Goal: Task Accomplishment & Management: Complete application form

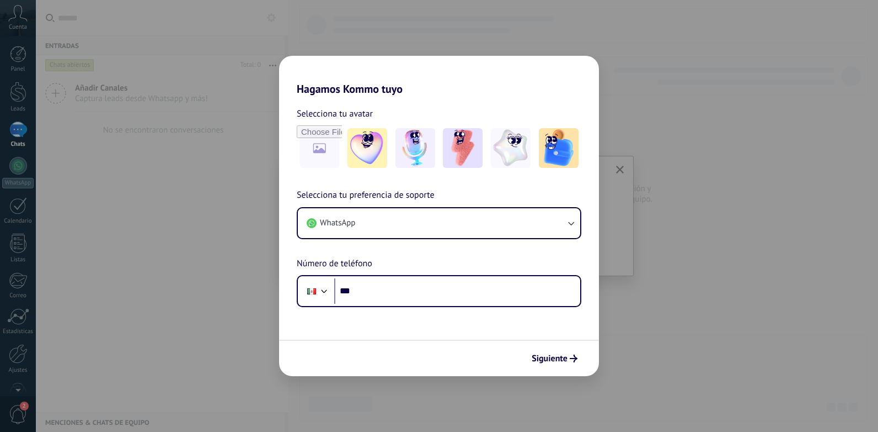
click at [706, 158] on div "Hagamos Kommo tuyo Selecciona tu avatar Selecciona tu preferencia de soporte Wh…" at bounding box center [439, 216] width 878 height 432
click at [553, 361] on span "Siguiente" at bounding box center [550, 358] width 36 height 8
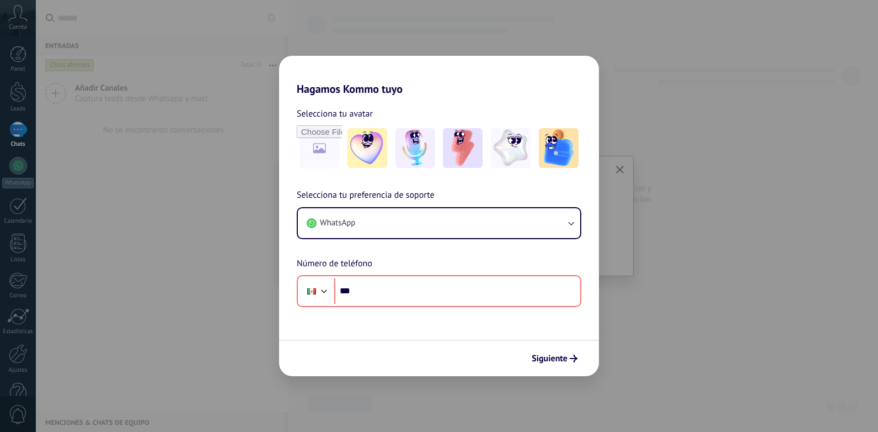
click at [12, 126] on div "Hagamos Kommo tuyo Selecciona tu avatar Selecciona tu preferencia de soporte Wh…" at bounding box center [439, 216] width 878 height 432
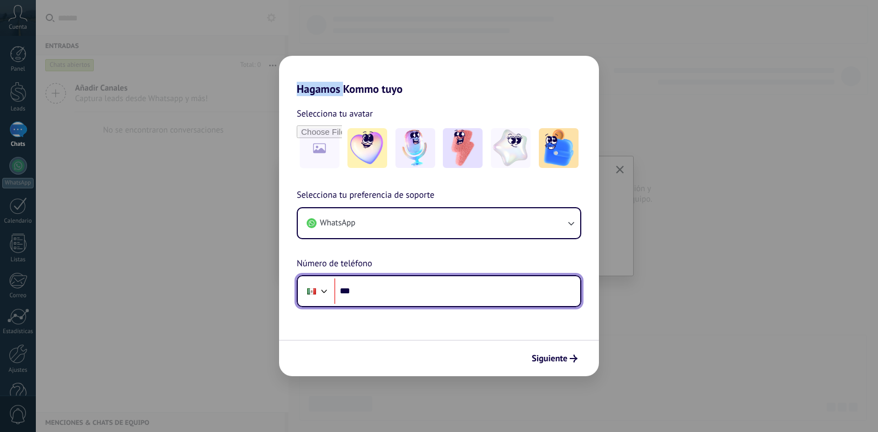
click at [407, 289] on input "***" at bounding box center [457, 290] width 246 height 25
click at [409, 299] on input "***" at bounding box center [457, 290] width 246 height 25
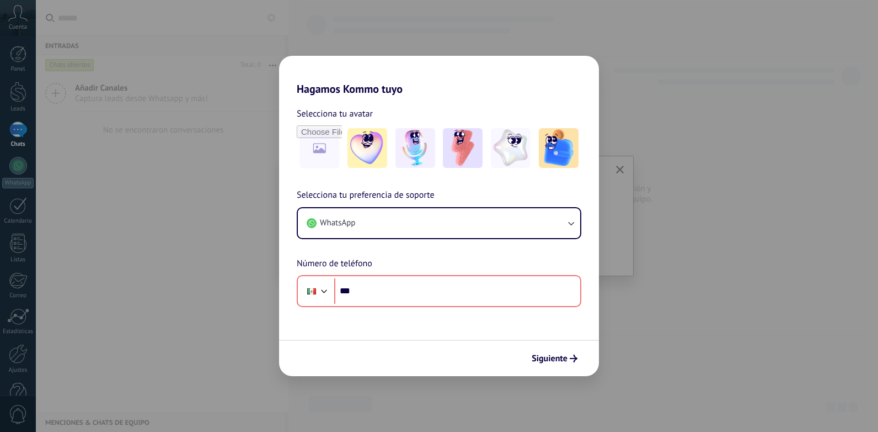
click at [670, 167] on div "Hagamos Kommo tuyo Selecciona tu avatar Selecciona tu preferencia de soporte Wh…" at bounding box center [439, 216] width 878 height 432
click at [124, 166] on div "Hagamos Kommo tuyo Selecciona tu avatar Selecciona tu preferencia de soporte Wh…" at bounding box center [439, 216] width 878 height 432
click at [18, 18] on div "Hagamos Kommo tuyo Selecciona tu avatar Selecciona tu preferencia de soporte Wh…" at bounding box center [439, 216] width 878 height 432
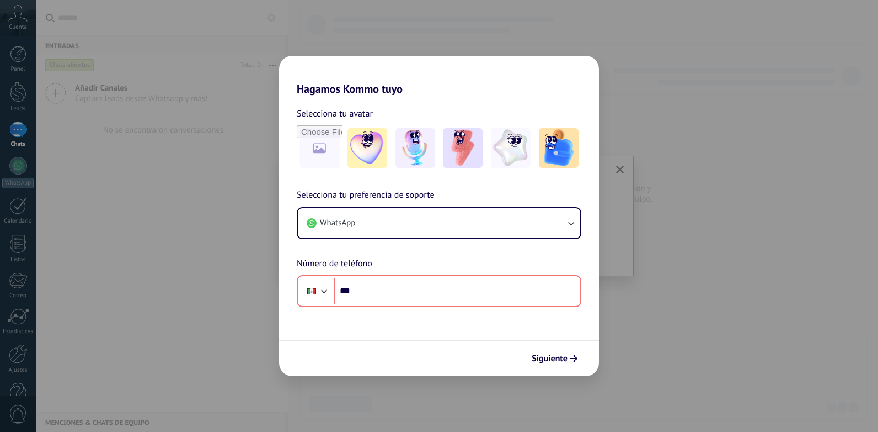
click at [18, 18] on div "Hagamos Kommo tuyo Selecciona tu avatar Selecciona tu preferencia de soporte Wh…" at bounding box center [439, 216] width 878 height 432
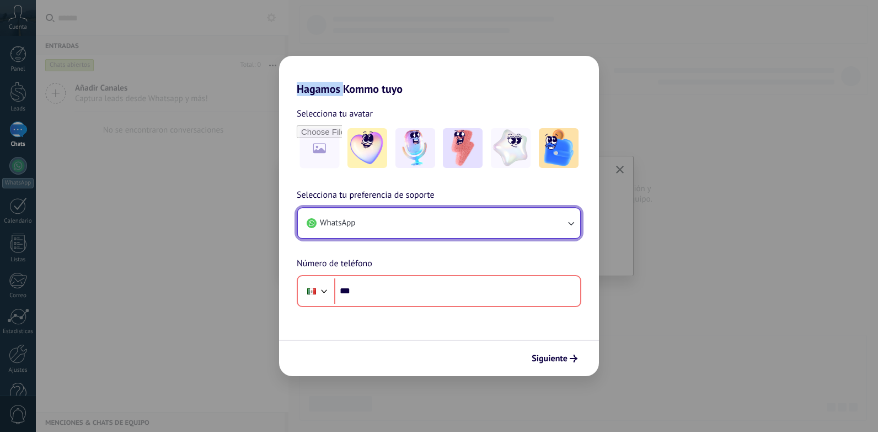
click at [571, 224] on icon "button" at bounding box center [571, 223] width 6 height 4
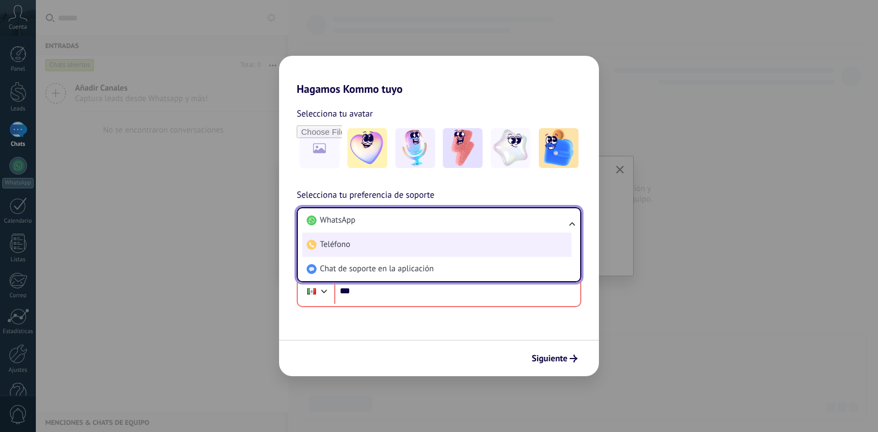
click at [342, 244] on span "Teléfono" at bounding box center [335, 244] width 30 height 11
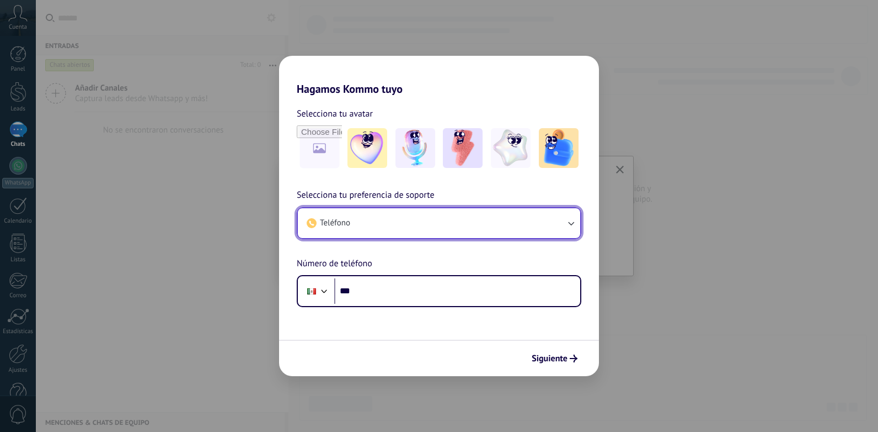
click at [574, 222] on icon "button" at bounding box center [571, 223] width 6 height 4
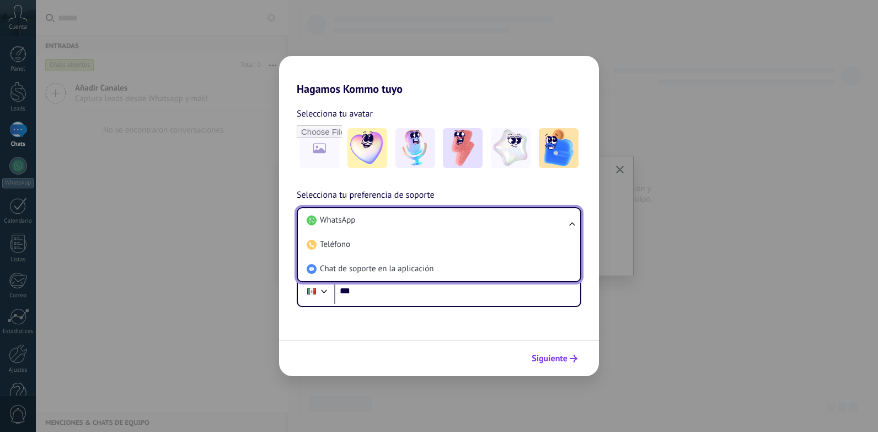
click at [550, 356] on span "Siguiente" at bounding box center [550, 358] width 36 height 8
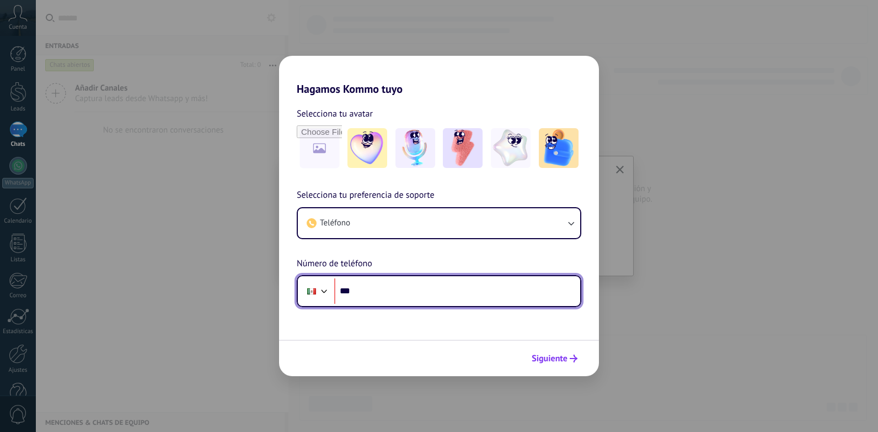
type input "***"
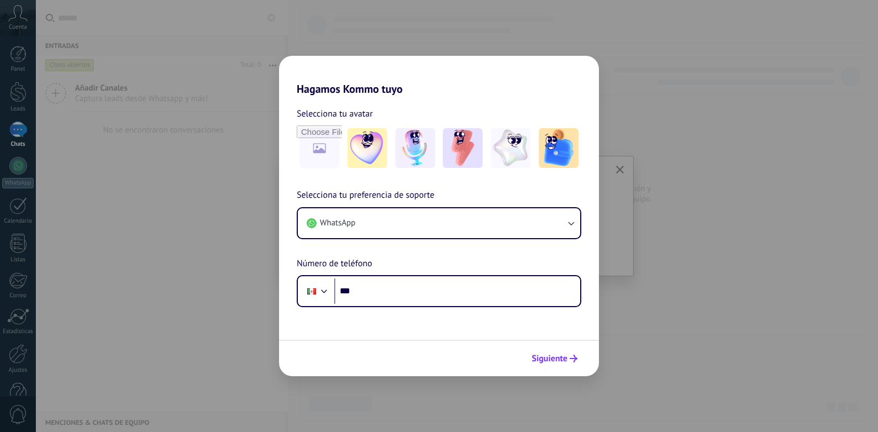
click at [552, 359] on span "Siguiente" at bounding box center [550, 358] width 36 height 8
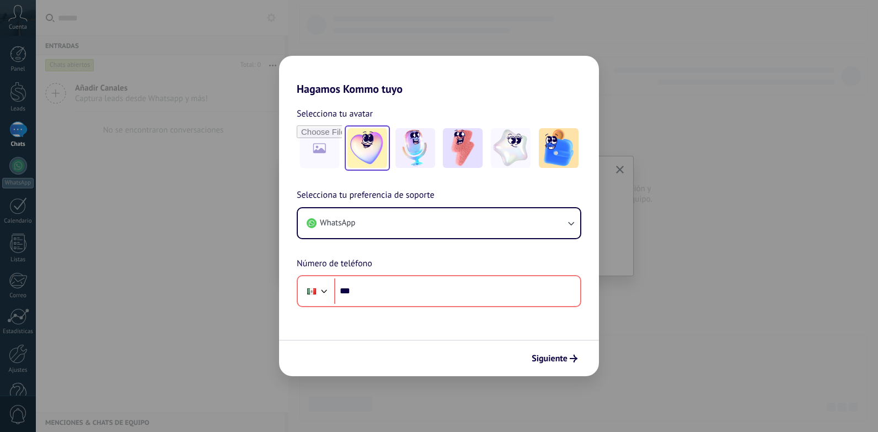
click at [374, 135] on img at bounding box center [368, 148] width 40 height 40
click at [210, 208] on div "Hagamos Kommo tuyo Selecciona tu avatar Restablecer Selecciona tu preferencia d…" at bounding box center [439, 216] width 878 height 432
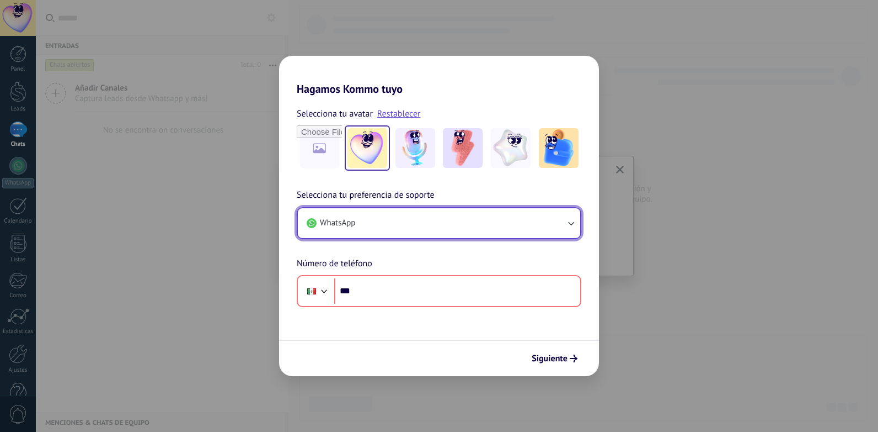
click at [569, 221] on icon "button" at bounding box center [571, 222] width 11 height 11
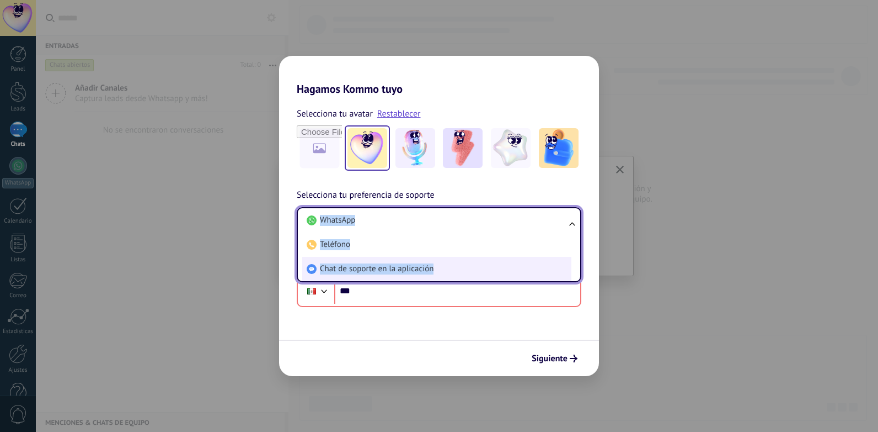
click at [461, 271] on li "Chat de soporte en la aplicación" at bounding box center [436, 269] width 269 height 24
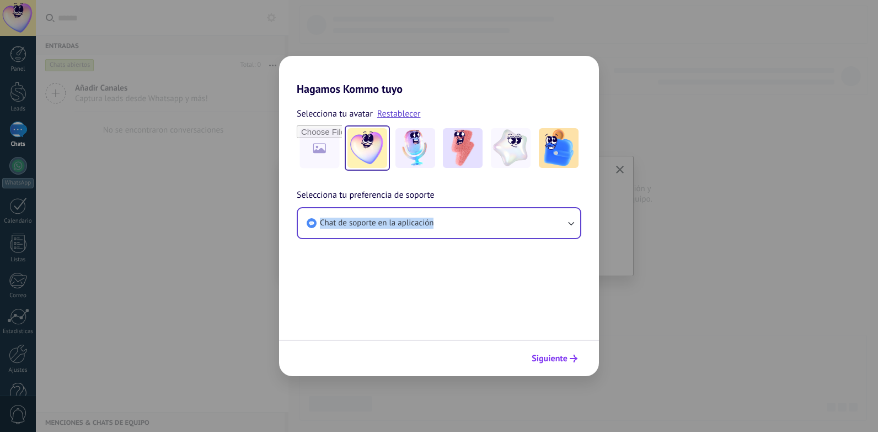
click at [549, 359] on span "Siguiente" at bounding box center [550, 358] width 36 height 8
click at [549, 359] on div at bounding box center [439, 357] width 320 height 36
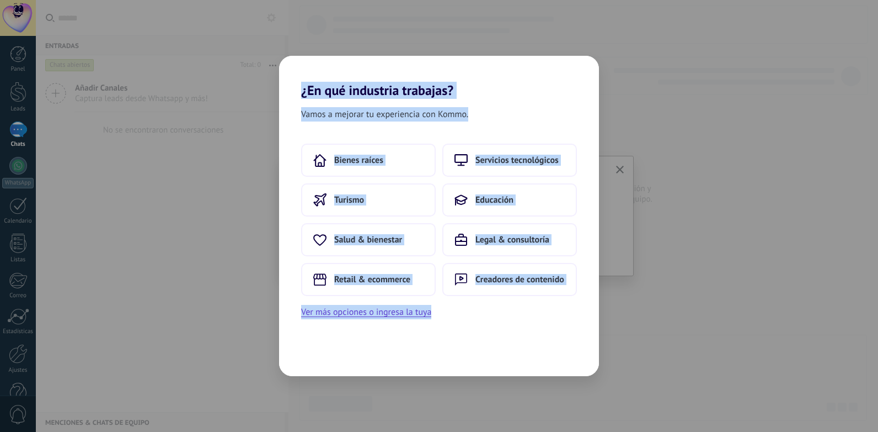
click at [641, 308] on div "¿En qué industria trabajas? Vamos a mejorar tu experiencia con Kommo. Bienes ra…" at bounding box center [439, 216] width 878 height 432
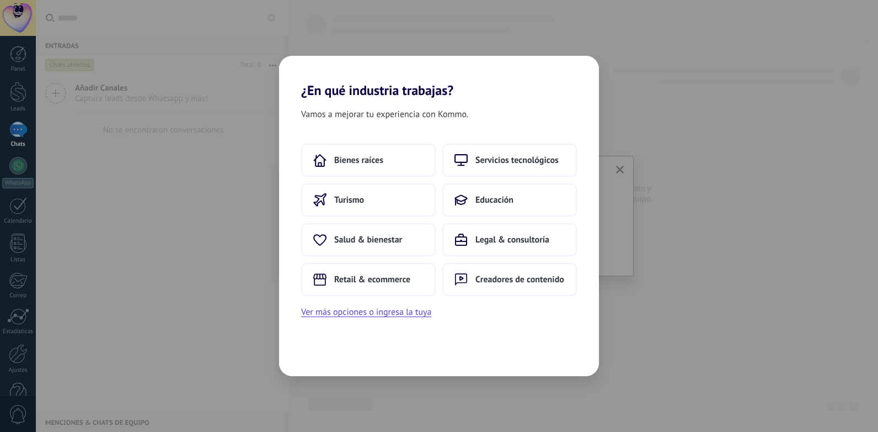
click at [561, 321] on div "Vamos a mejorar tu experiencia con Kommo. Bienes raíces Servicios tecnológicos …" at bounding box center [439, 237] width 320 height 278
drag, startPoint x: 626, startPoint y: 255, endPoint x: 637, endPoint y: 185, distance: 70.9
click at [626, 253] on div "¿En qué industria trabajas? Vamos a mejorar tu experiencia con Kommo. Bienes ra…" at bounding box center [439, 216] width 878 height 432
click at [619, 170] on div "¿En qué industria trabajas? Vamos a mejorar tu experiencia con Kommo. Bienes ra…" at bounding box center [439, 216] width 878 height 432
click at [549, 305] on div "Bienes raíces Servicios tecnológicos Turismo Educación Salud & bienestar Legal …" at bounding box center [439, 230] width 320 height 175
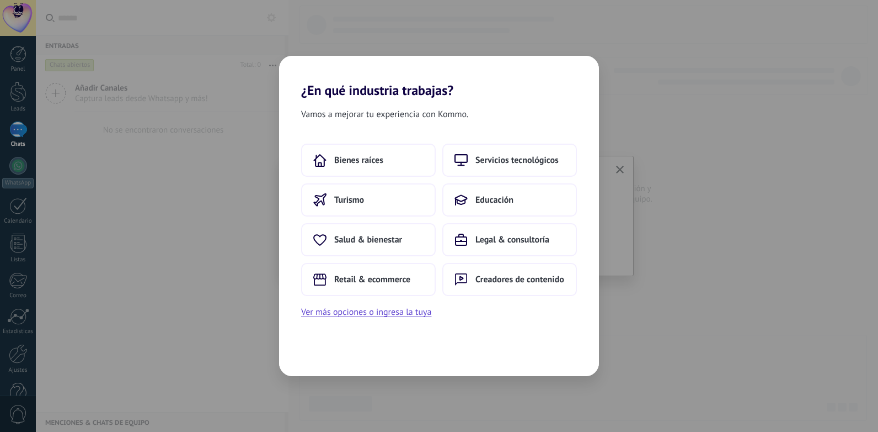
click at [159, 230] on div "¿En qué industria trabajas? Vamos a mejorar tu experiencia con Kommo. Bienes ra…" at bounding box center [439, 216] width 878 height 432
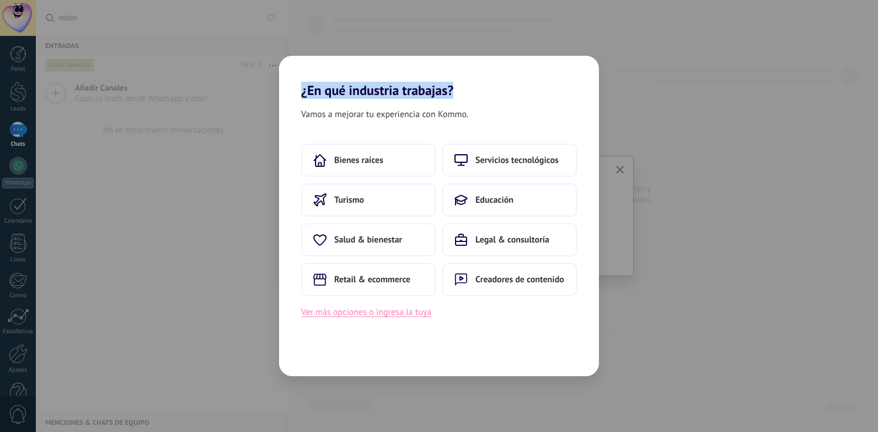
click at [385, 316] on button "Ver más opciones o ingresa la tuya" at bounding box center [366, 312] width 130 height 14
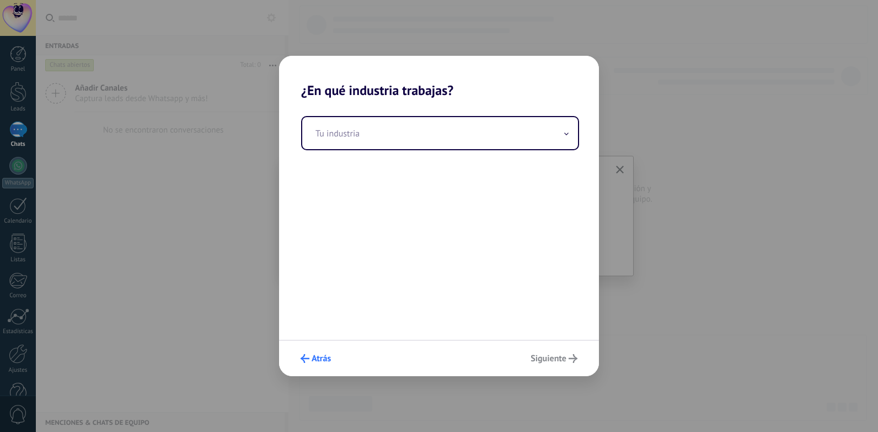
click at [312, 360] on span "Atrás" at bounding box center [321, 358] width 19 height 8
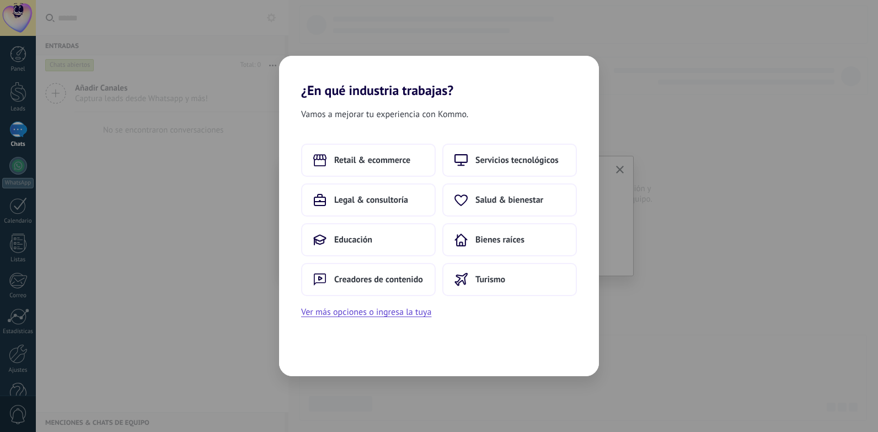
click at [155, 177] on div "¿En qué industria trabajas? Vamos a mejorar tu experiencia con Kommo. Retail & …" at bounding box center [439, 216] width 878 height 432
